Goal: Task Accomplishment & Management: Use online tool/utility

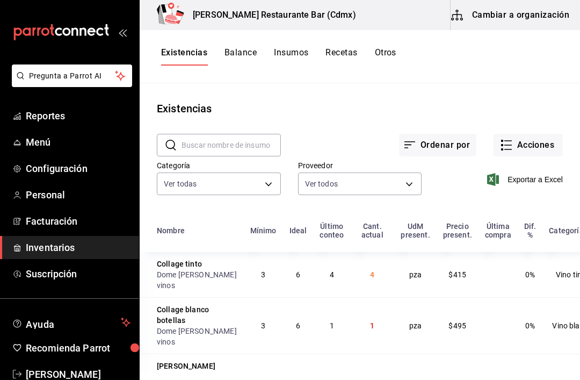
click at [395, 55] on button "Otros" at bounding box center [385, 56] width 21 height 18
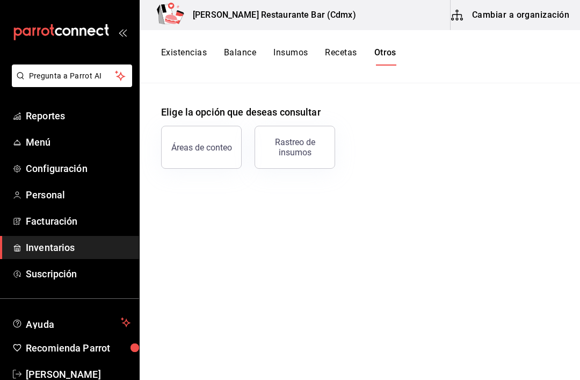
click at [167, 61] on button "Existencias" at bounding box center [184, 56] width 46 height 18
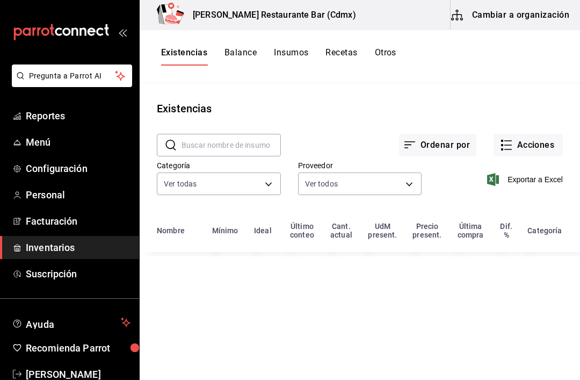
click at [553, 154] on button "Acciones" at bounding box center [527, 145] width 69 height 23
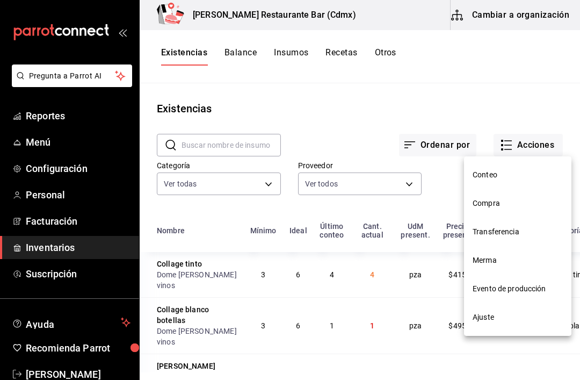
click at [519, 319] on span "Ajuste" at bounding box center [517, 316] width 90 height 11
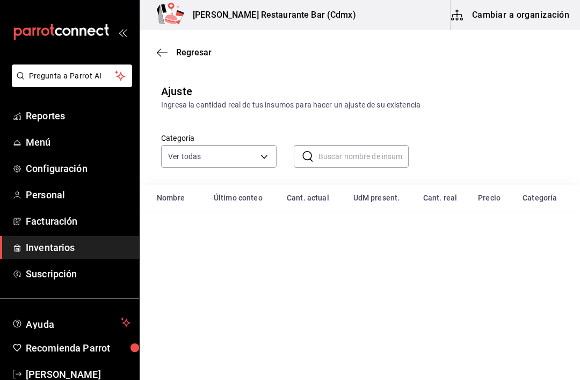
click at [364, 158] on input "text" at bounding box center [363, 155] width 91 height 21
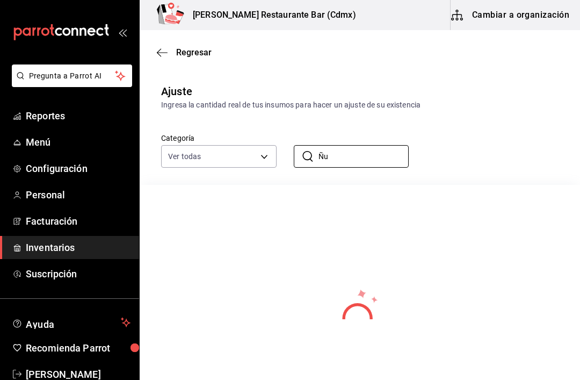
type input "Ñ"
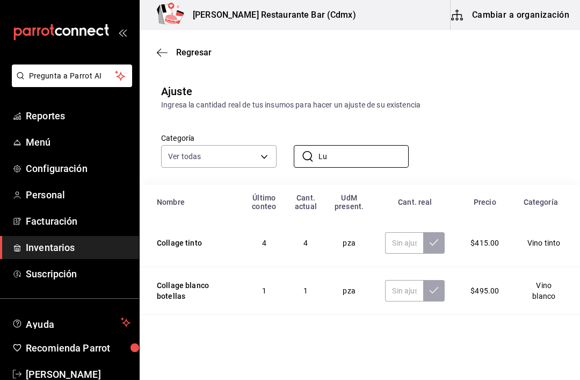
type input "Lup"
